Goal: Navigation & Orientation: Find specific page/section

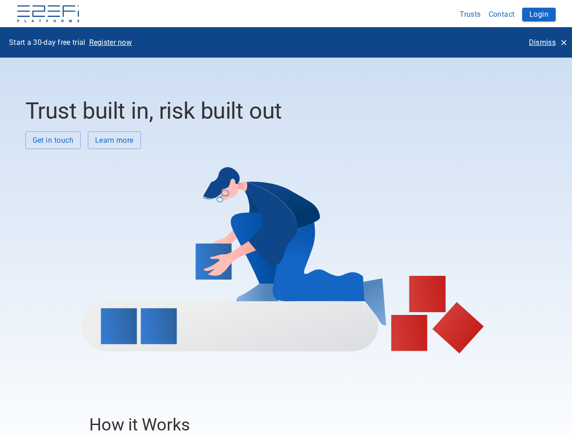
click at [286, 217] on div at bounding box center [282, 251] width 515 height 204
click at [48, 14] on img at bounding box center [48, 14] width 64 height 18
click at [470, 14] on button "Trusts" at bounding box center [470, 14] width 29 height 18
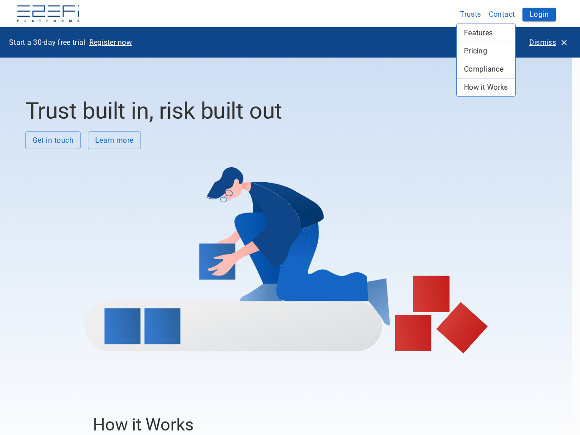
click at [502, 14] on div at bounding box center [290, 217] width 580 height 435
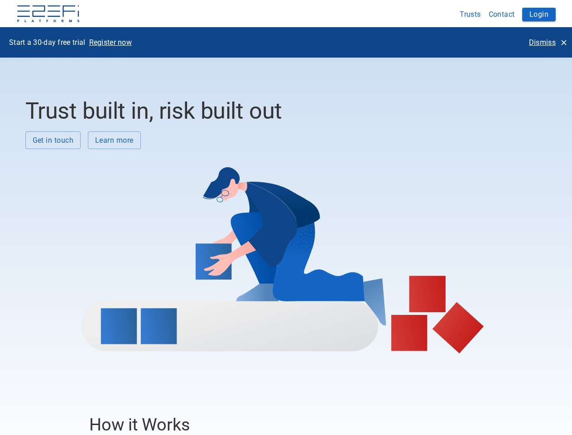
click at [539, 14] on button "Login" at bounding box center [539, 15] width 34 height 14
click at [110, 42] on p "Register now" at bounding box center [110, 42] width 43 height 10
click at [547, 42] on p "Dismiss" at bounding box center [542, 42] width 27 height 10
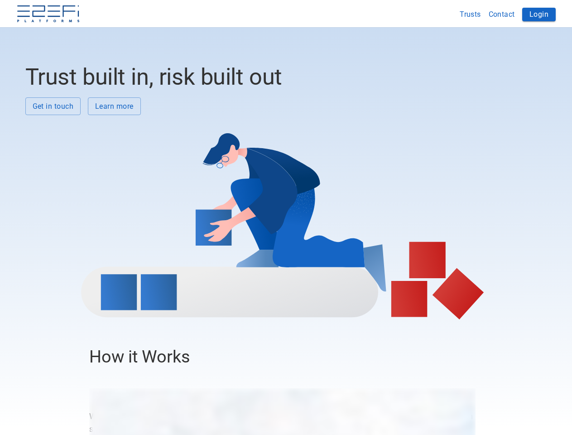
click at [53, 140] on div at bounding box center [282, 217] width 515 height 204
click at [114, 140] on div at bounding box center [282, 217] width 515 height 204
